Goal: Transaction & Acquisition: Purchase product/service

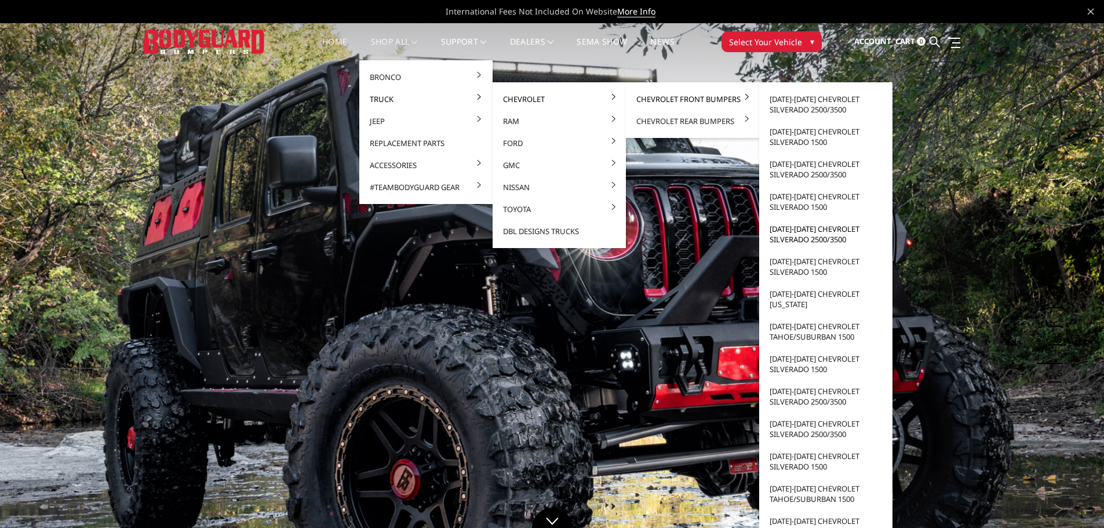
click at [814, 236] on link "[DATE]-[DATE] Chevrolet Silverado 2500/3500" at bounding box center [826, 234] width 124 height 32
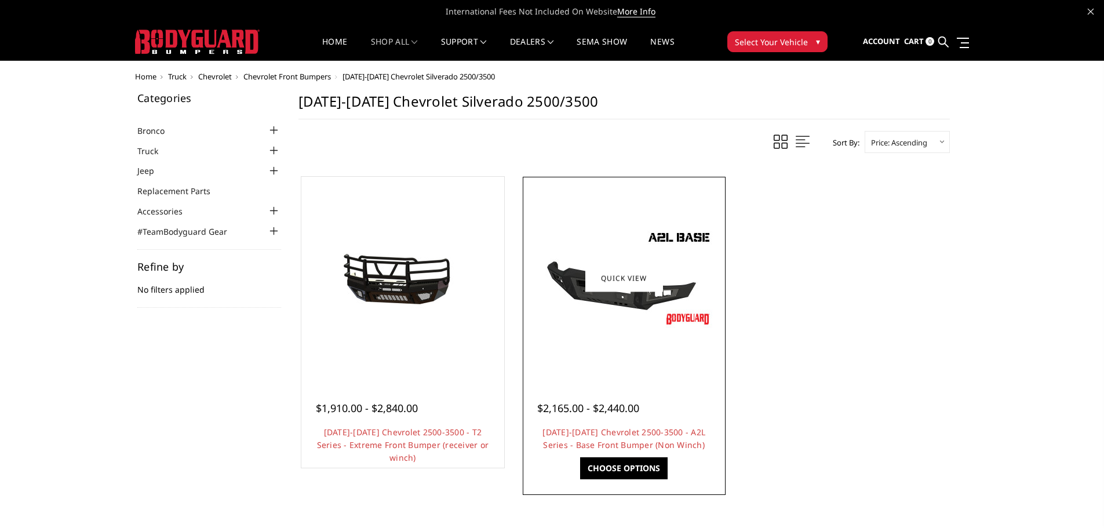
click at [599, 315] on img at bounding box center [623, 278] width 185 height 104
